Goal: Navigation & Orientation: Find specific page/section

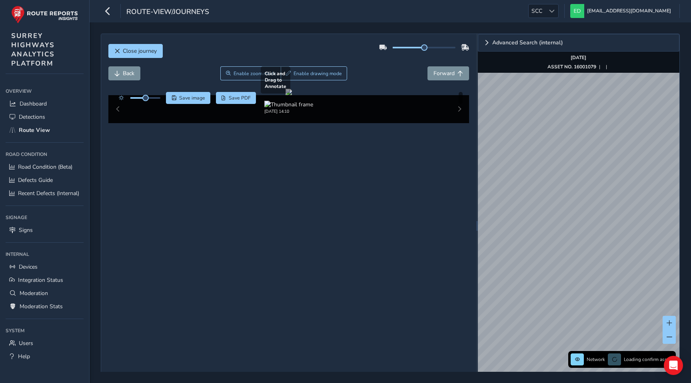
click at [462, 189] on div "Close journey Back Enable zoom mode Enable drawing mode Forward Click and Drag …" at bounding box center [390, 226] width 579 height 384
click at [598, 56] on div "Advanced Search (internal) Network Confirm assets [DATE] ASSET NO. 16001079 | |…" at bounding box center [578, 225] width 201 height 383
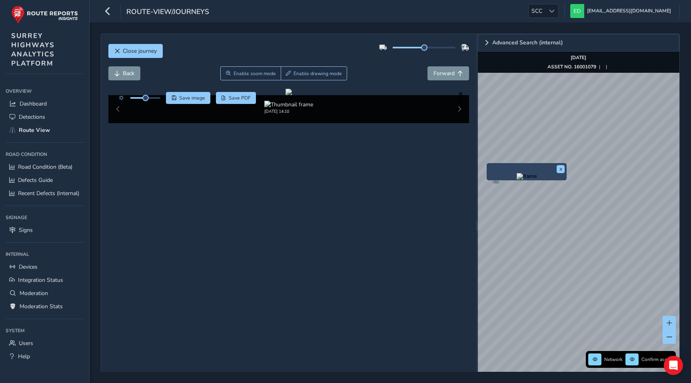
click at [516, 179] on img "Preview frame" at bounding box center [526, 176] width 20 height 6
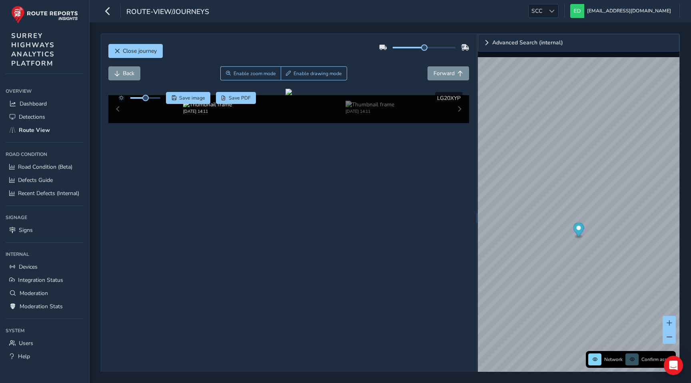
drag, startPoint x: 423, startPoint y: 48, endPoint x: 464, endPoint y: 46, distance: 41.2
click at [464, 46] on div at bounding box center [424, 47] width 90 height 13
click at [407, 64] on div "Close journey" at bounding box center [288, 54] width 361 height 26
click at [445, 72] on span "Forward" at bounding box center [443, 74] width 21 height 8
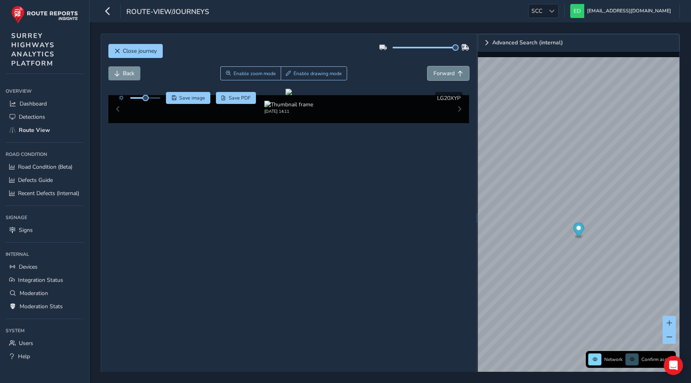
click at [445, 72] on span "Forward" at bounding box center [443, 74] width 21 height 8
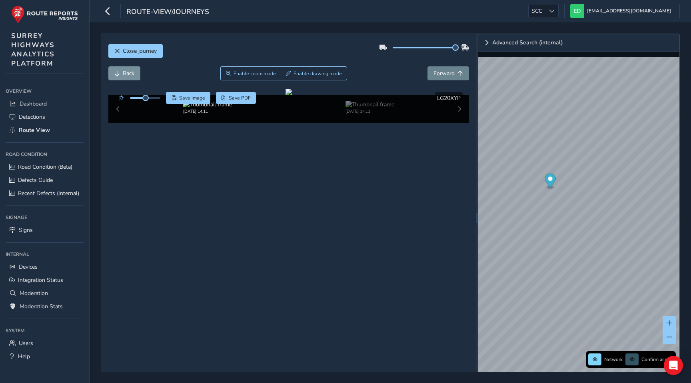
click at [472, 107] on div "Close journey Back Enable zoom mode Enable drawing mode Forward Click and Drag …" at bounding box center [390, 218] width 579 height 369
click at [453, 75] on span "Forward" at bounding box center [443, 74] width 21 height 8
click at [437, 70] on span "Forward" at bounding box center [443, 74] width 21 height 8
